Goal: Task Accomplishment & Management: Use online tool/utility

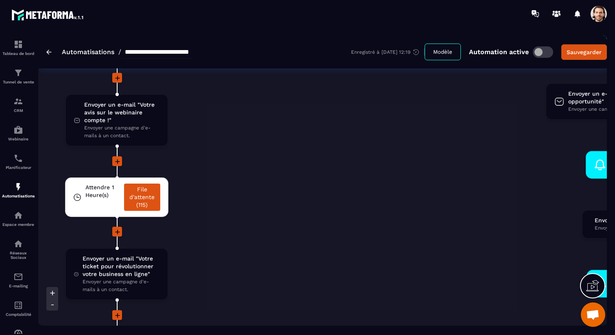
scroll to position [1645, 0]
